Goal: Task Accomplishment & Management: Manage account settings

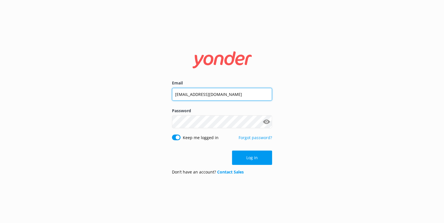
drag, startPoint x: 195, startPoint y: 94, endPoint x: 152, endPoint y: 93, distance: 43.2
click at [152, 93] on div "Email [EMAIL_ADDRESS][DOMAIN_NAME] Password Show password Keep me logged in For…" at bounding box center [222, 111] width 444 height 223
type input "[PERSON_NAME][EMAIL_ADDRESS][DOMAIN_NAME]"
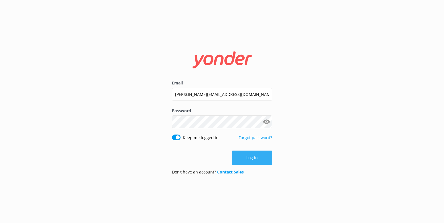
click at [259, 162] on button "Log in" at bounding box center [252, 158] width 40 height 14
